Goal: Task Accomplishment & Management: Use online tool/utility

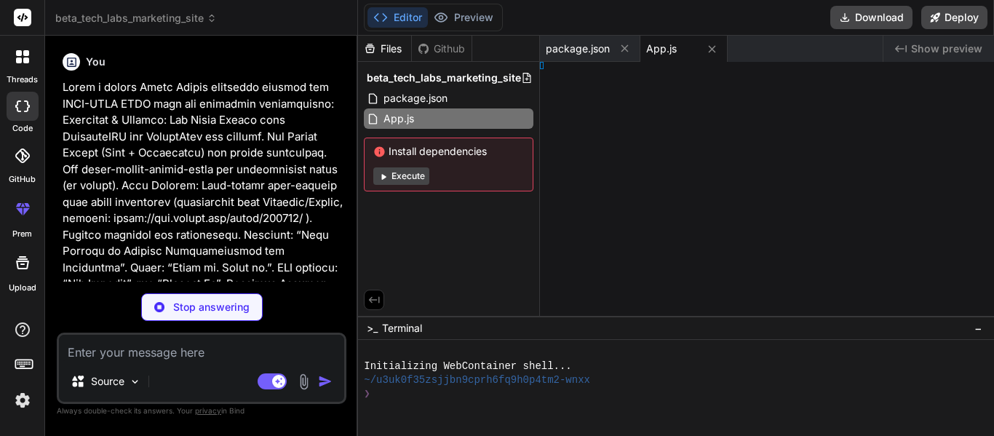
type textarea "x"
type textarea "</Stack.Navigator> </NavigationContainer> ); }; export default App;"
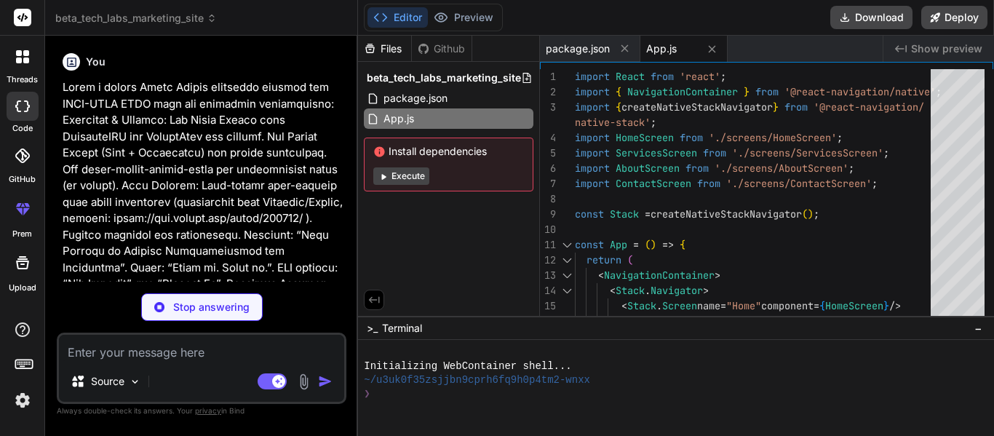
type textarea "x"
type textarea "<Text className="text-gray-400 text-center">© 2023 Beta Tech Labs. All rights r…"
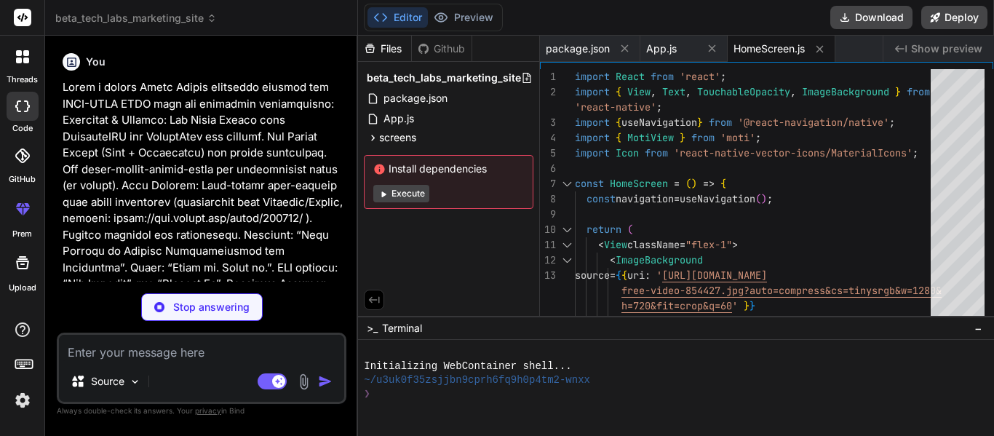
type textarea "x"
type textarea "export default ServicesScreen;"
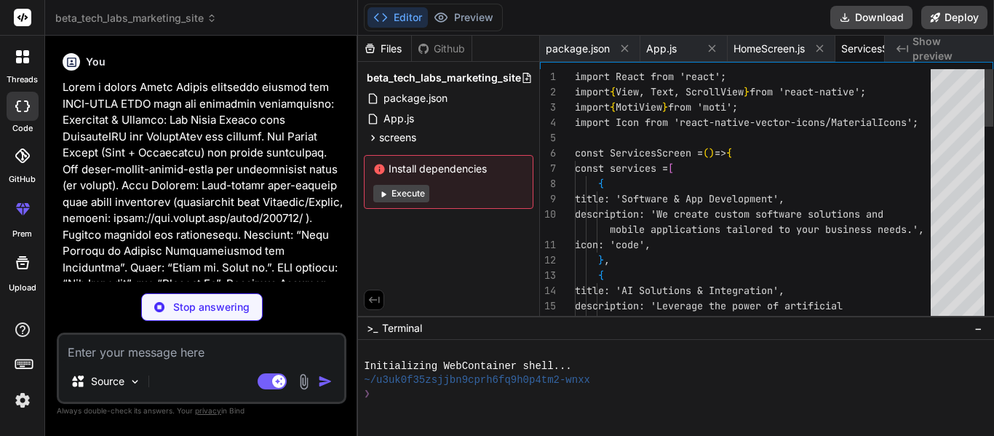
scroll to position [0, 76]
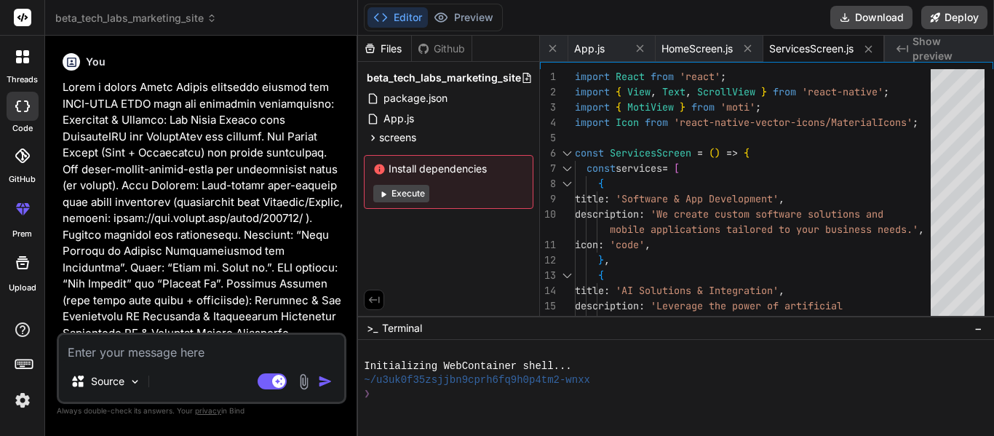
type textarea "x"
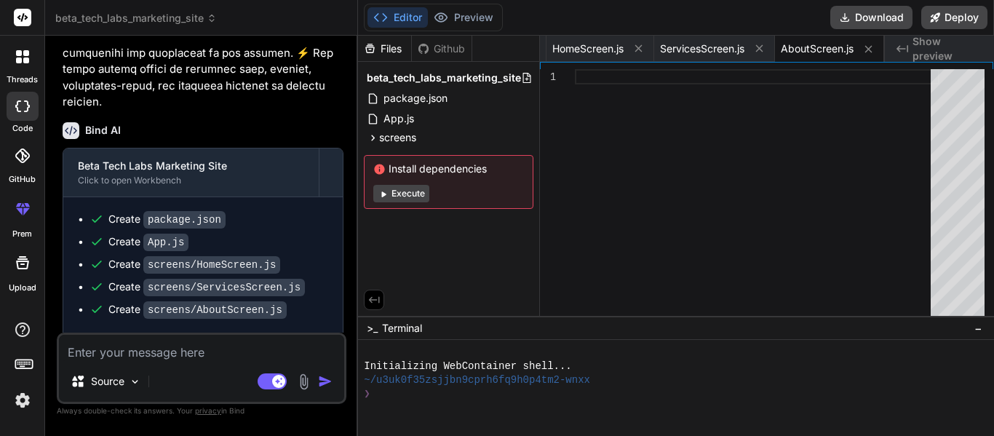
scroll to position [627, 0]
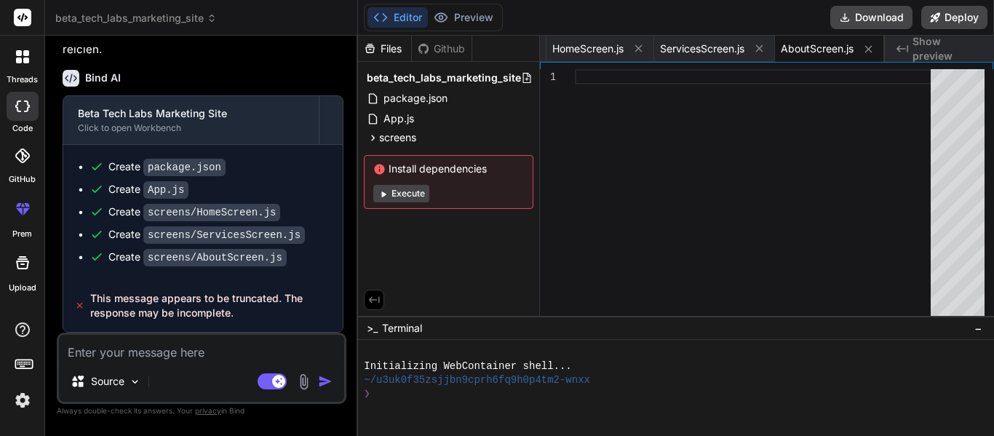
type textarea "c"
type textarea "x"
type textarea "co"
type textarea "x"
type textarea "com"
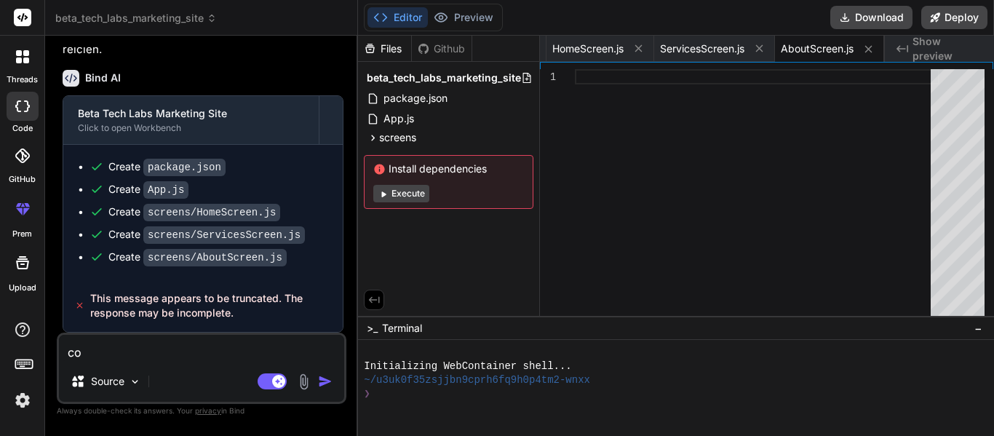
type textarea "x"
type textarea "comp"
type textarea "x"
type textarea "compl"
type textarea "x"
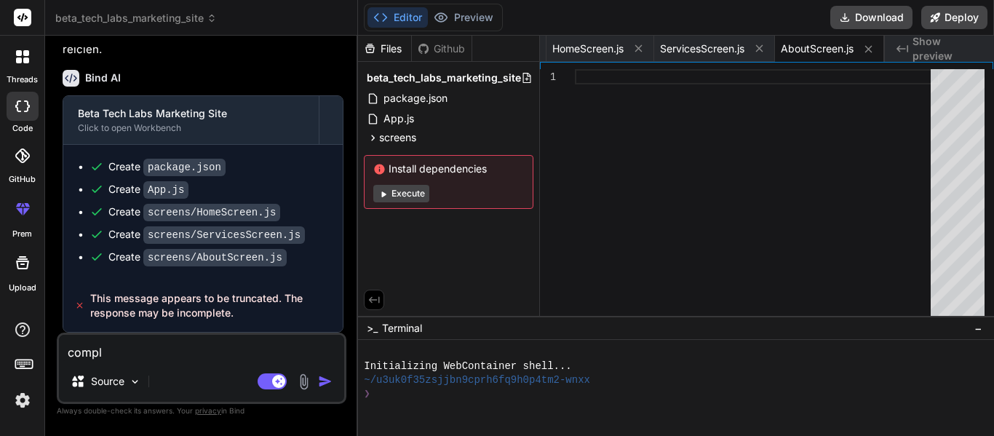
type textarea "comple"
type textarea "x"
type textarea "complet"
type textarea "x"
type textarea "complete"
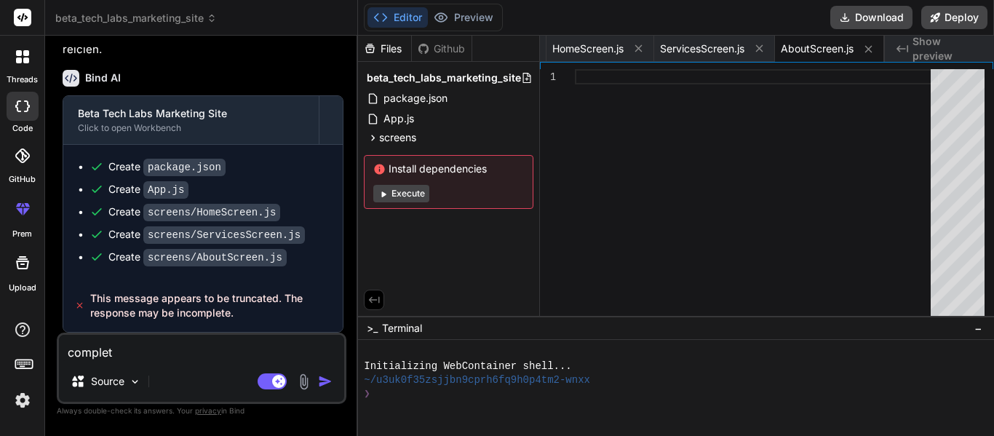
type textarea "x"
type textarea "complete"
type textarea "x"
type textarea "complete t"
type textarea "x"
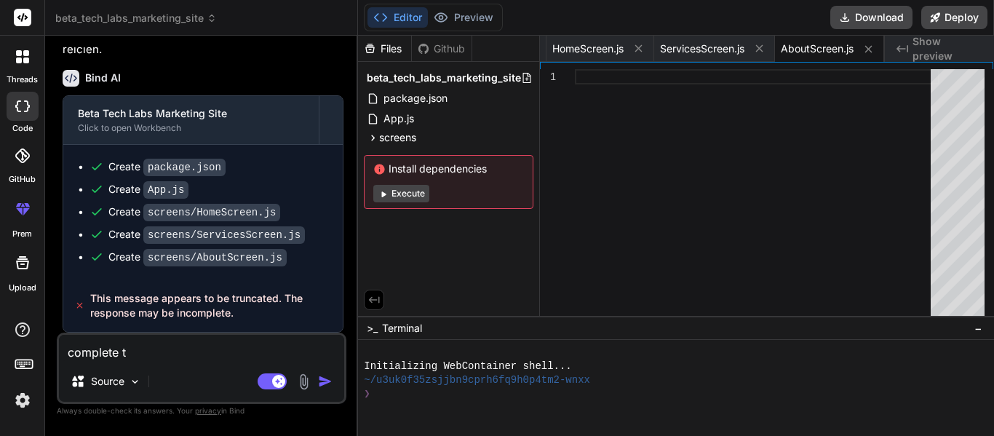
type textarea "complete th"
type textarea "x"
type textarea "complete the"
type textarea "x"
type textarea "complete the"
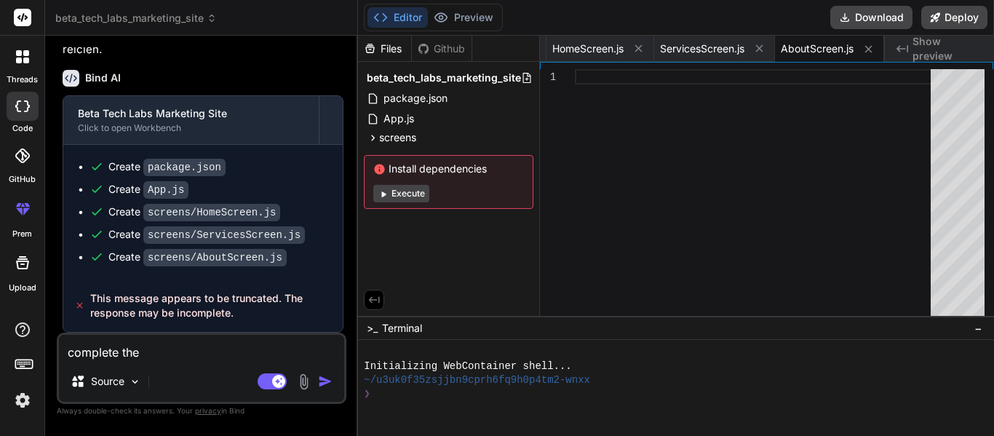
type textarea "x"
type textarea "complete the r"
type textarea "x"
type textarea "complete the re"
type textarea "x"
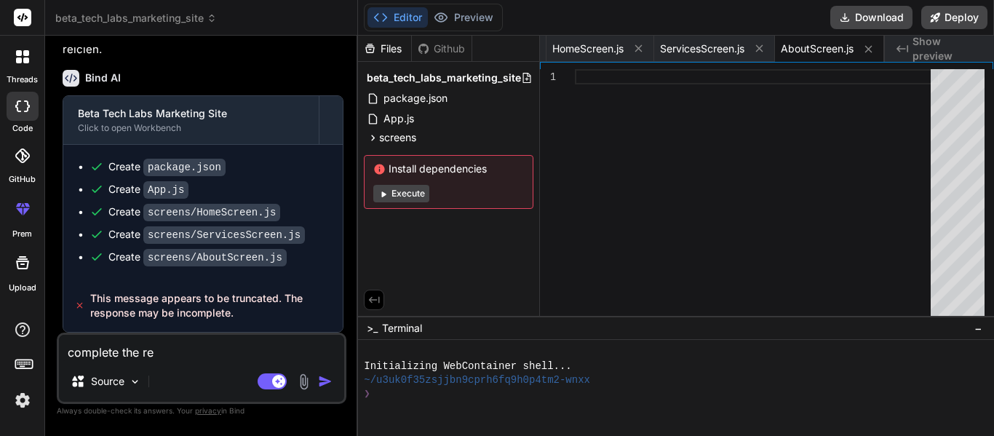
type textarea "complete the res"
type textarea "x"
type textarea "complete the resp"
type textarea "x"
type textarea "complete the respo"
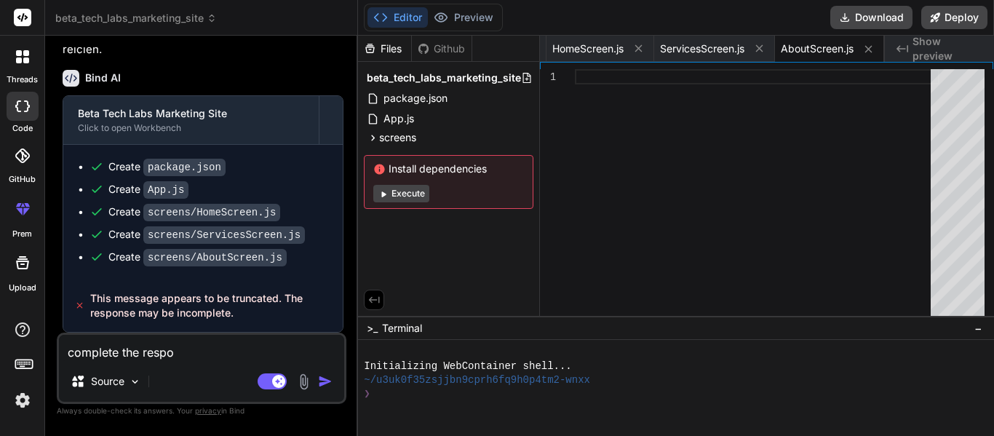
type textarea "x"
type textarea "complete the respon"
type textarea "x"
type textarea "complete the respons"
type textarea "x"
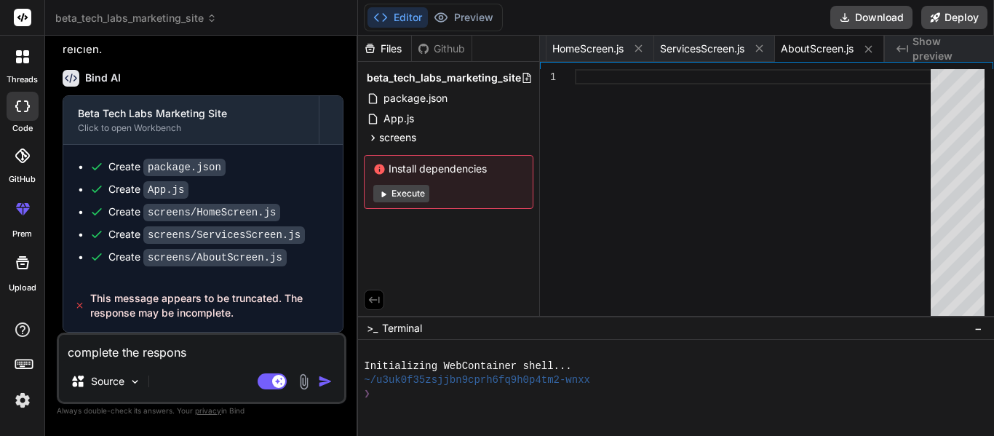
type textarea "complete the response"
type textarea "x"
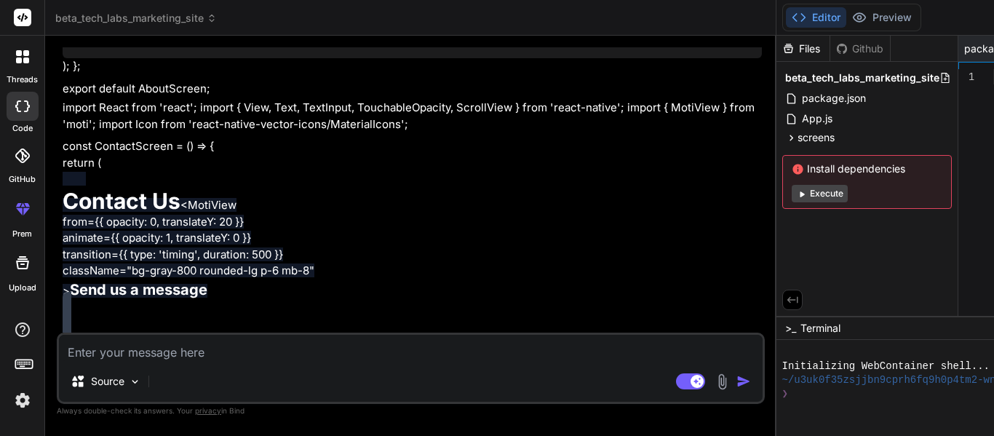
scroll to position [1275, 0]
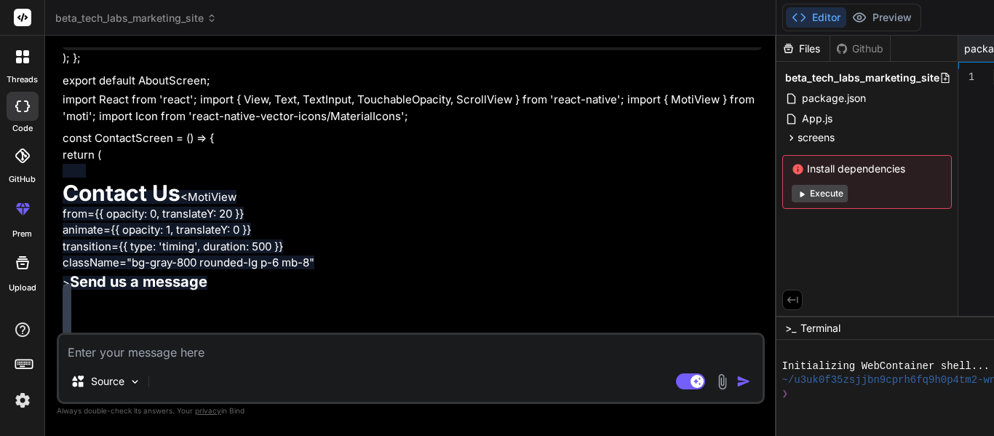
type textarea "x"
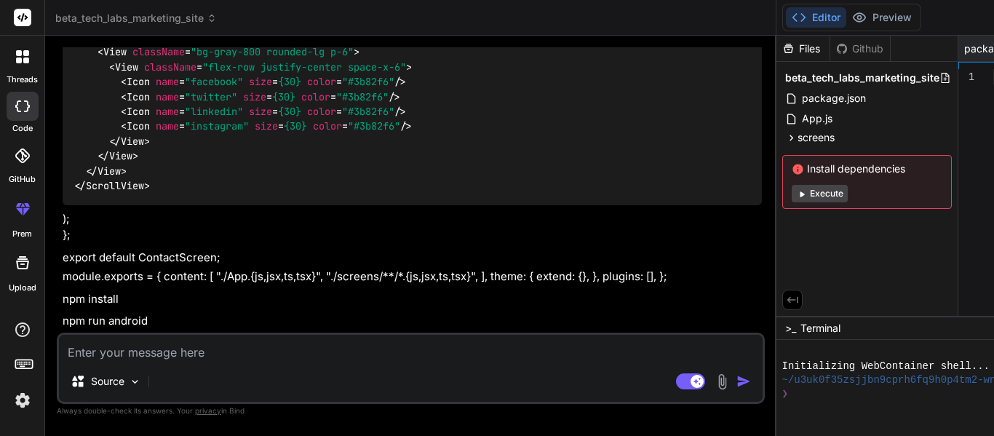
scroll to position [2727, 0]
